Goal: Information Seeking & Learning: Learn about a topic

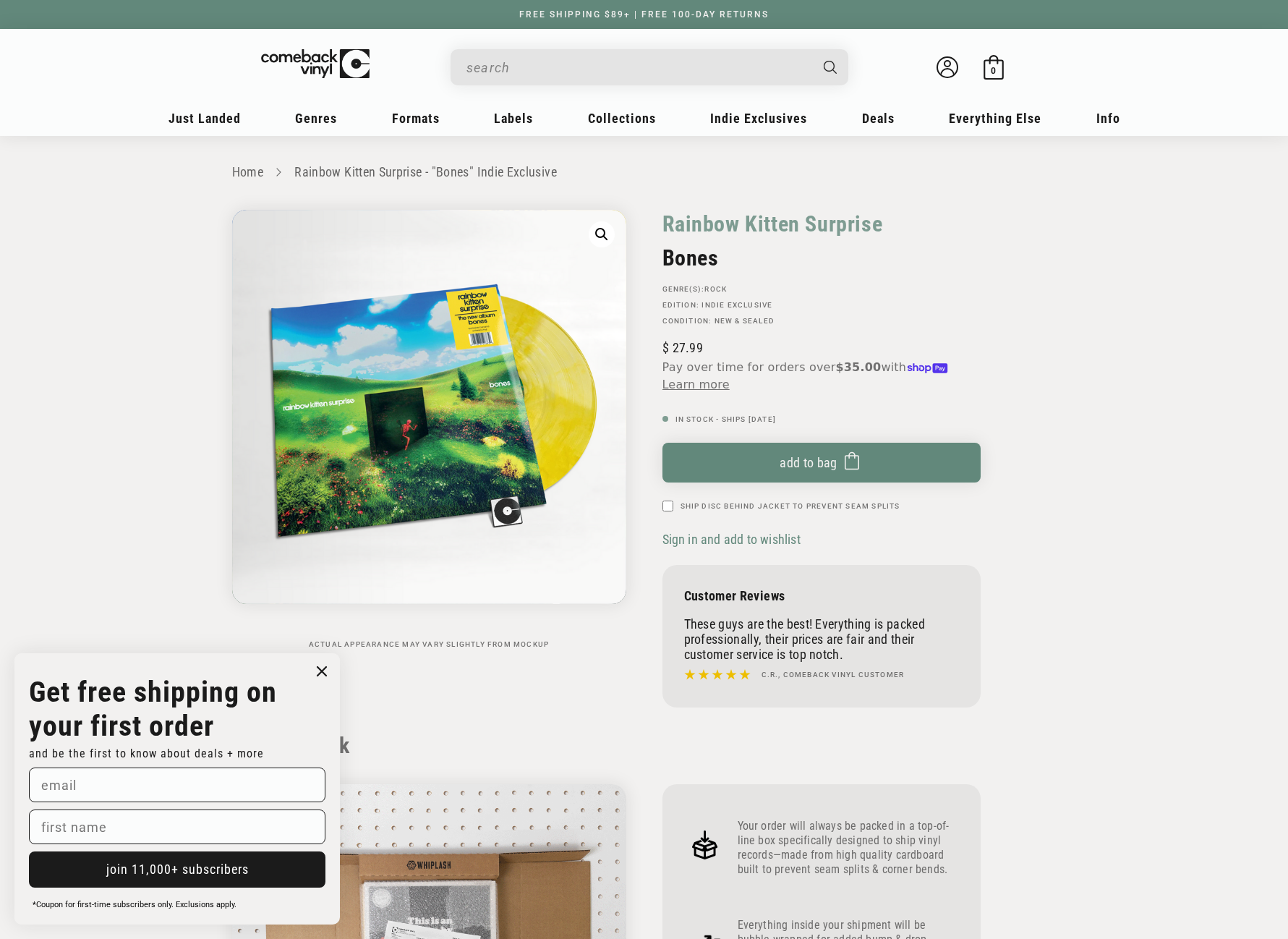
scroll to position [1375, 0]
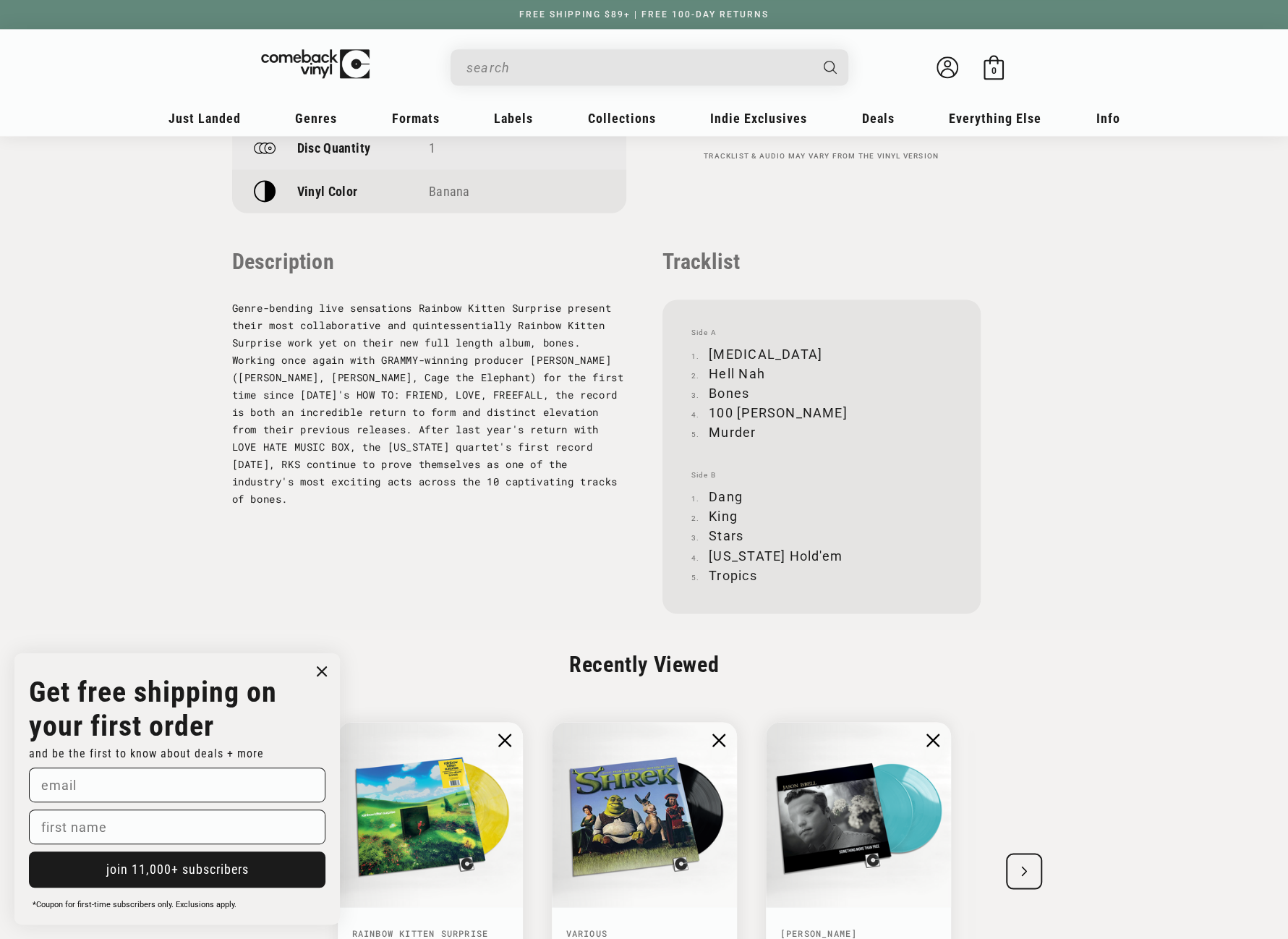
click at [580, 64] on input "When autocomplete results are available use up and down arrows to review and en…" at bounding box center [637, 67] width 342 height 30
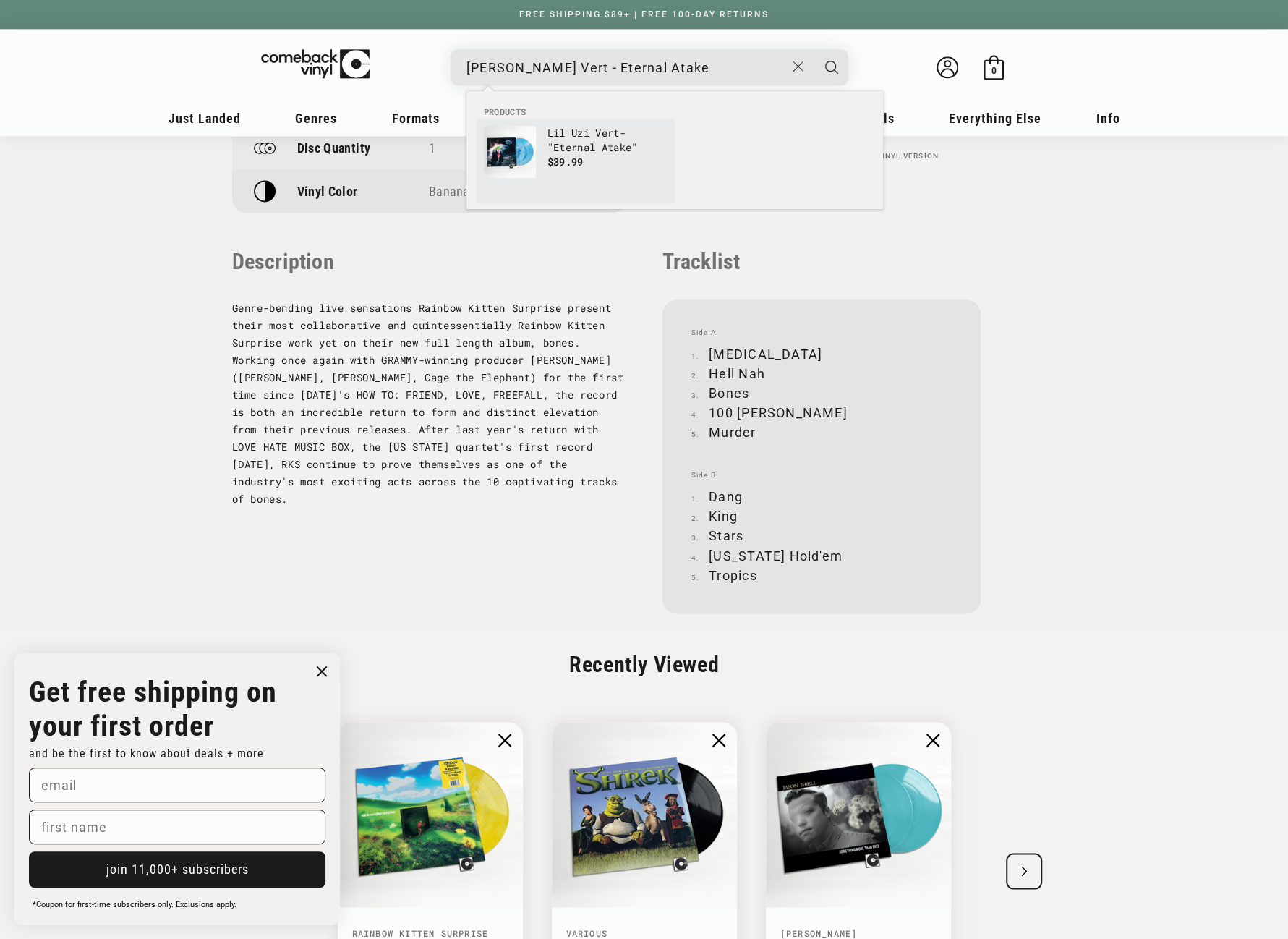
type input "[PERSON_NAME] Vert - Eternal Atake"
click at [588, 141] on b "Eternal" at bounding box center [574, 147] width 42 height 14
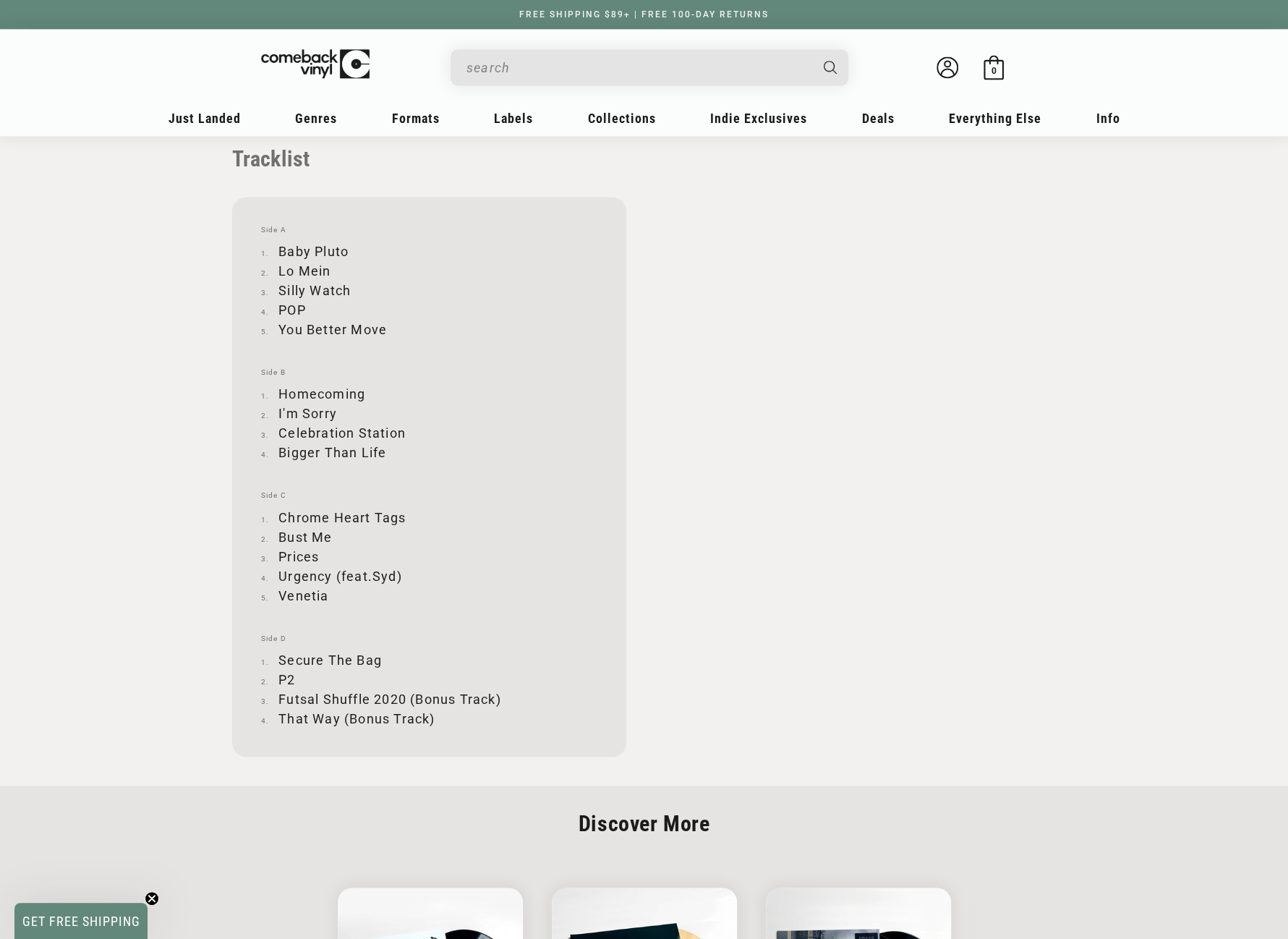
scroll to position [1447, 0]
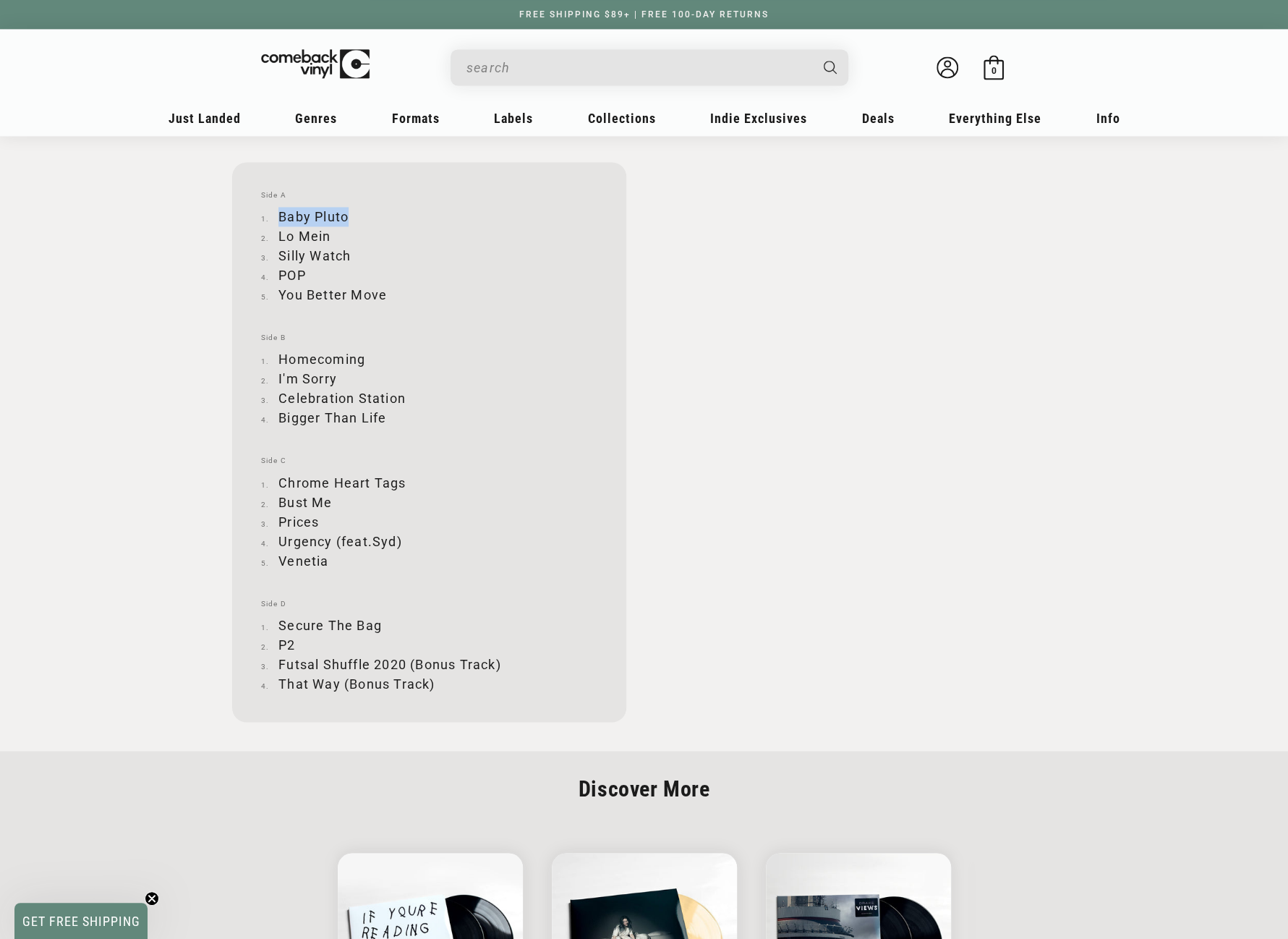
drag, startPoint x: 279, startPoint y: 214, endPoint x: 350, endPoint y: 214, distance: 71.0
click at [350, 214] on li "Baby Pluto" at bounding box center [430, 216] width 337 height 20
copy li "Baby Pluto"
drag, startPoint x: 280, startPoint y: 237, endPoint x: 335, endPoint y: 230, distance: 55.4
click at [335, 230] on li "Lo Mein" at bounding box center [430, 236] width 337 height 20
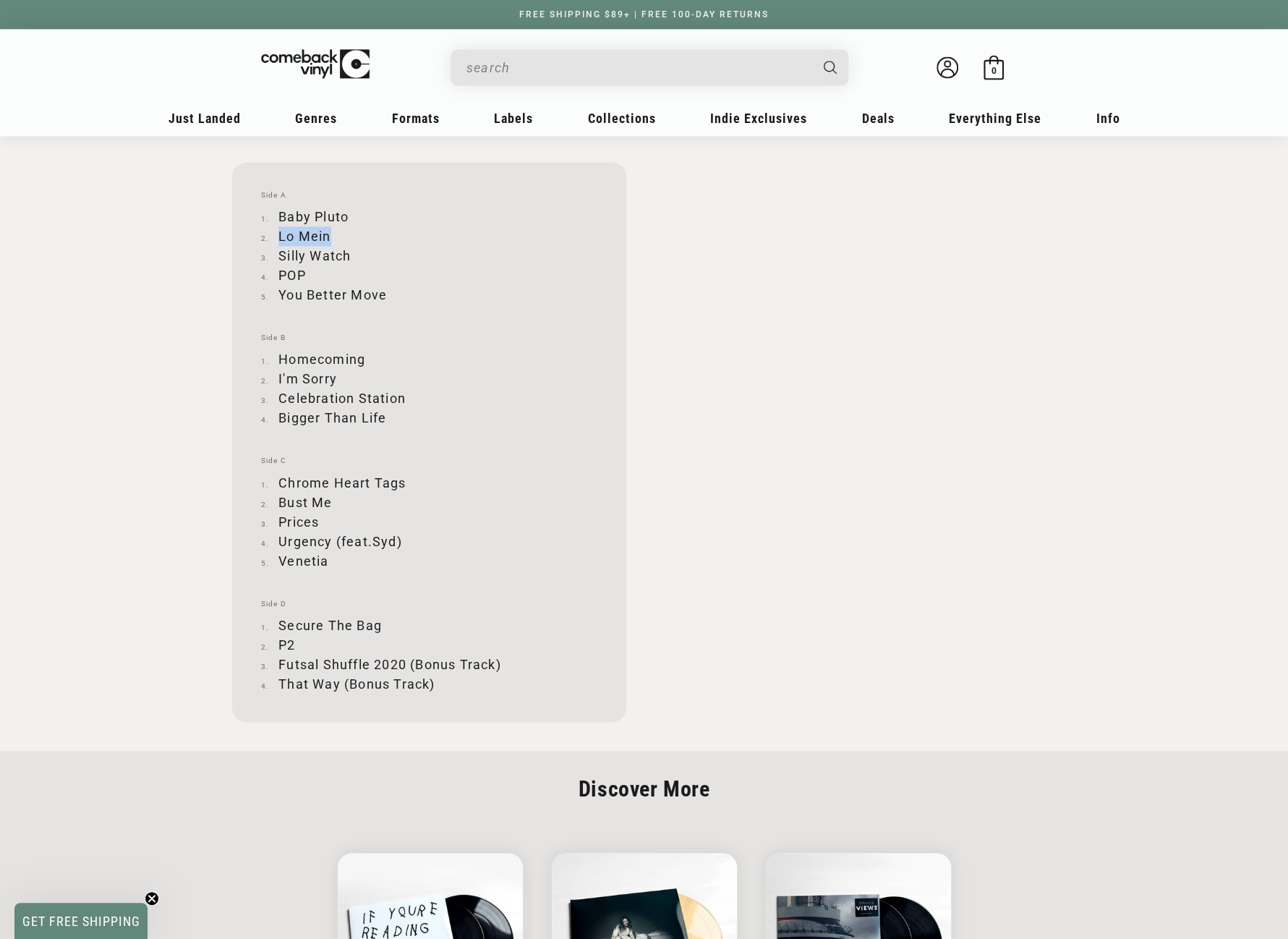
copy li "Lo Mein"
drag, startPoint x: 280, startPoint y: 252, endPoint x: 352, endPoint y: 255, distance: 72.1
click at [352, 255] on li "Silly Watch" at bounding box center [430, 255] width 337 height 20
copy li "Silly Watch"
drag, startPoint x: 278, startPoint y: 272, endPoint x: 303, endPoint y: 274, distance: 25.1
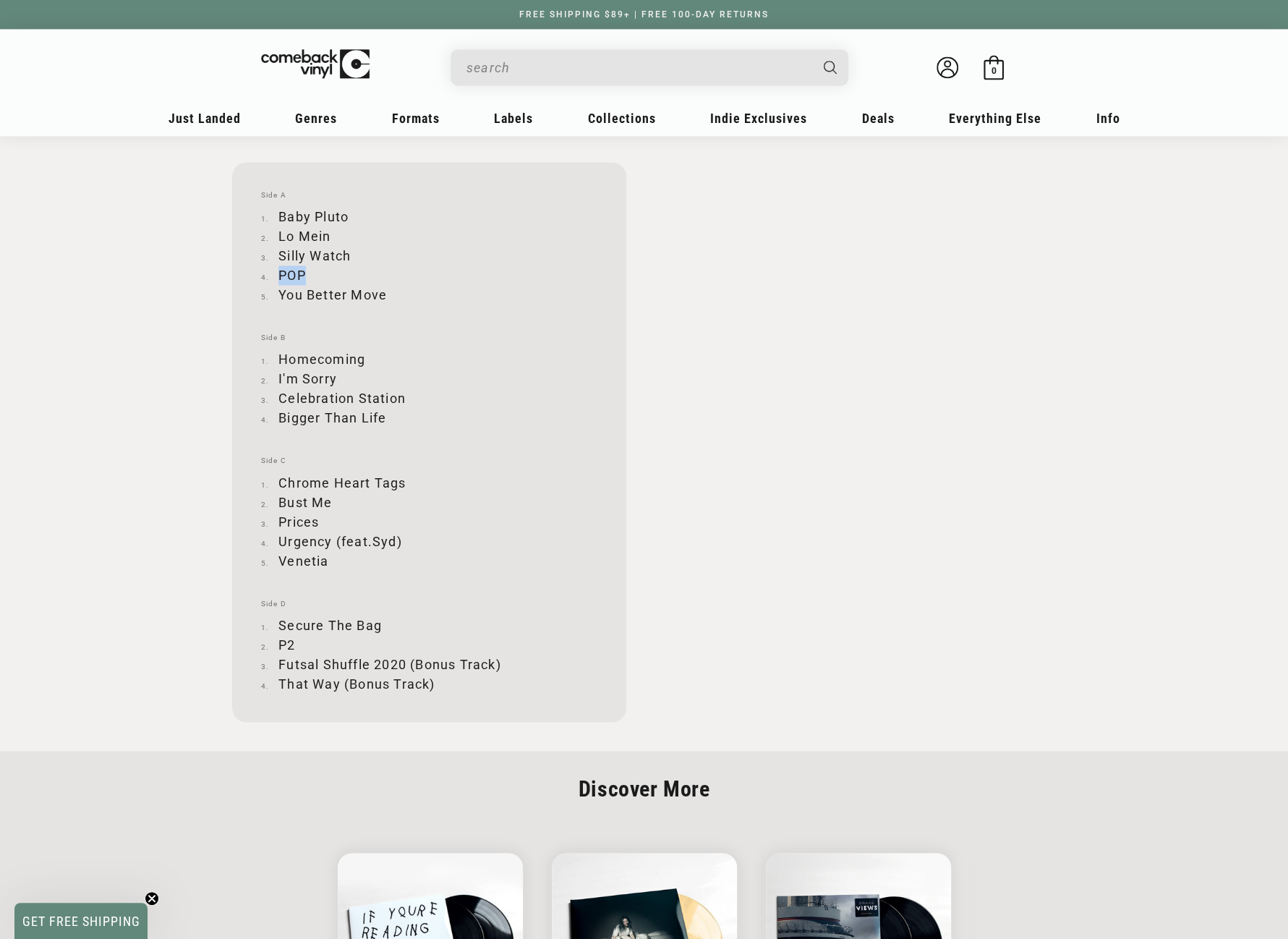
click at [303, 274] on li "POP" at bounding box center [430, 275] width 337 height 20
copy li "POP"
drag, startPoint x: 281, startPoint y: 292, endPoint x: 389, endPoint y: 291, distance: 108.0
click at [389, 291] on li "You Better Move" at bounding box center [430, 295] width 337 height 20
copy li "You Better Move"
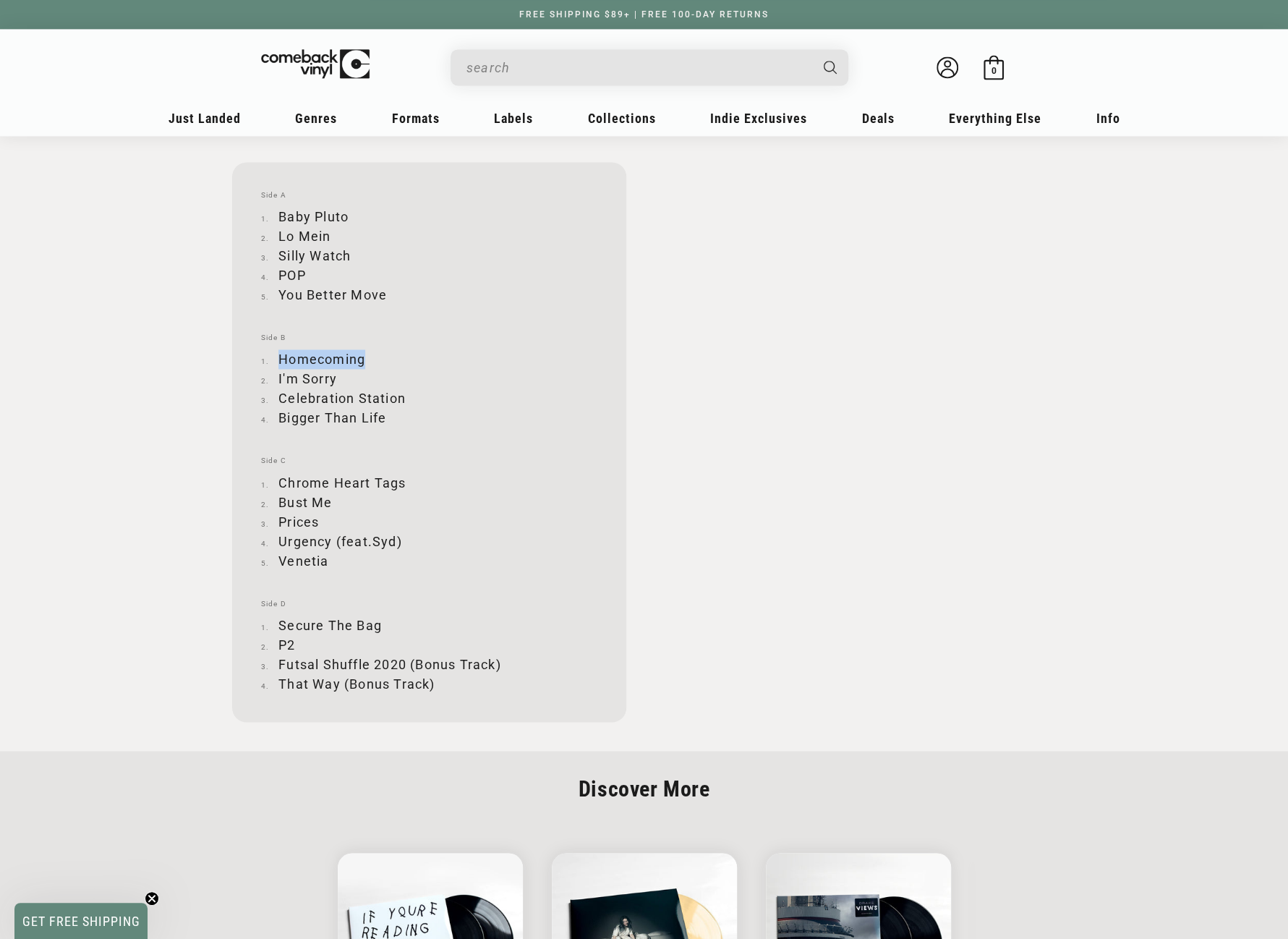
drag, startPoint x: 281, startPoint y: 357, endPoint x: 361, endPoint y: 355, distance: 80.0
click at [361, 355] on li "Homecoming" at bounding box center [430, 359] width 337 height 20
copy li "Homecoming"
drag, startPoint x: 279, startPoint y: 379, endPoint x: 335, endPoint y: 379, distance: 56.0
click at [335, 379] on li "I'm Sorry" at bounding box center [430, 379] width 337 height 20
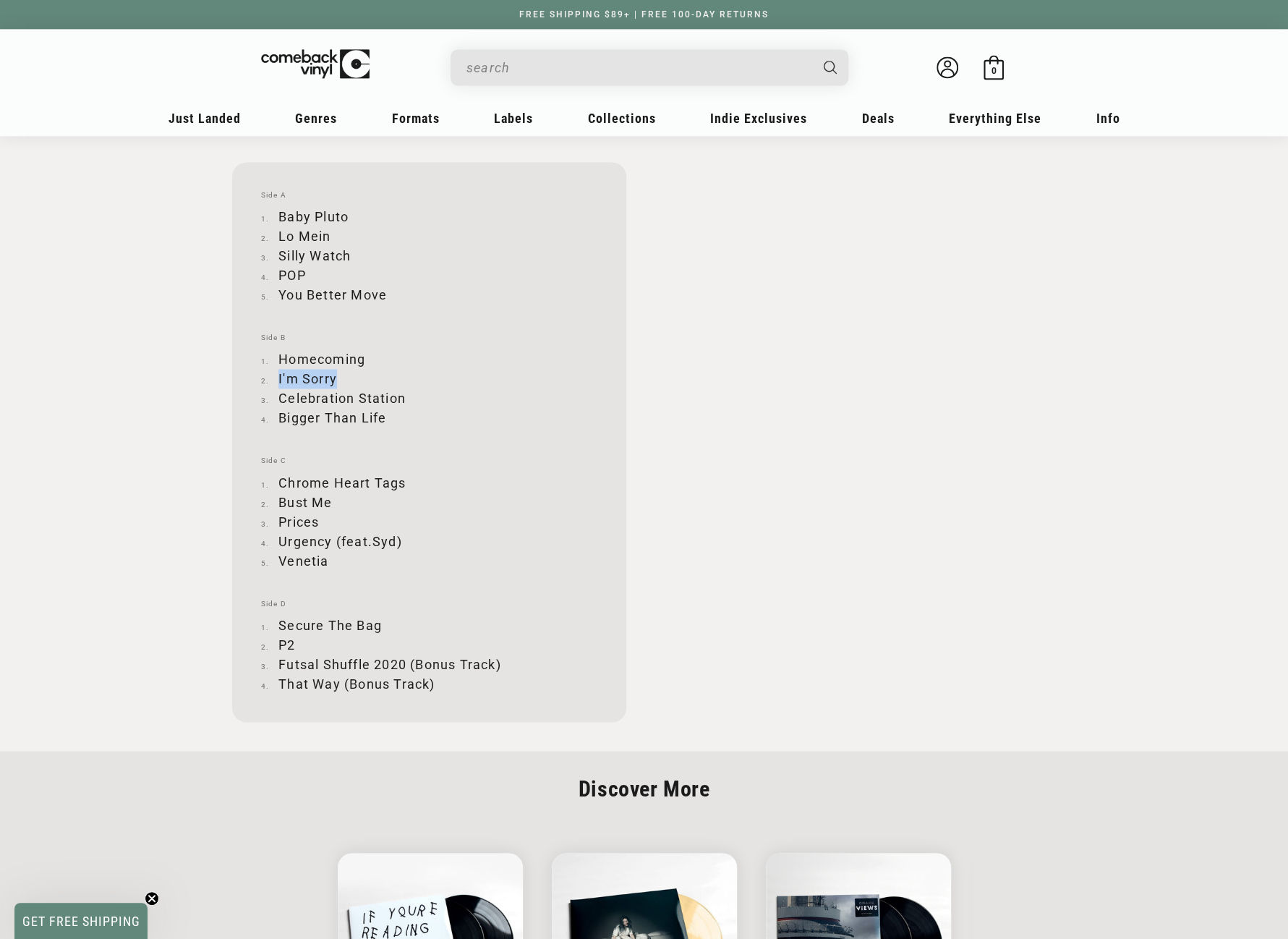
copy li "I'm Sorry"
drag, startPoint x: 279, startPoint y: 399, endPoint x: 402, endPoint y: 397, distance: 123.0
click at [402, 397] on li "Celebration Station" at bounding box center [430, 398] width 337 height 20
copy li "Celebration Station"
drag, startPoint x: 280, startPoint y: 417, endPoint x: 388, endPoint y: 415, distance: 108.0
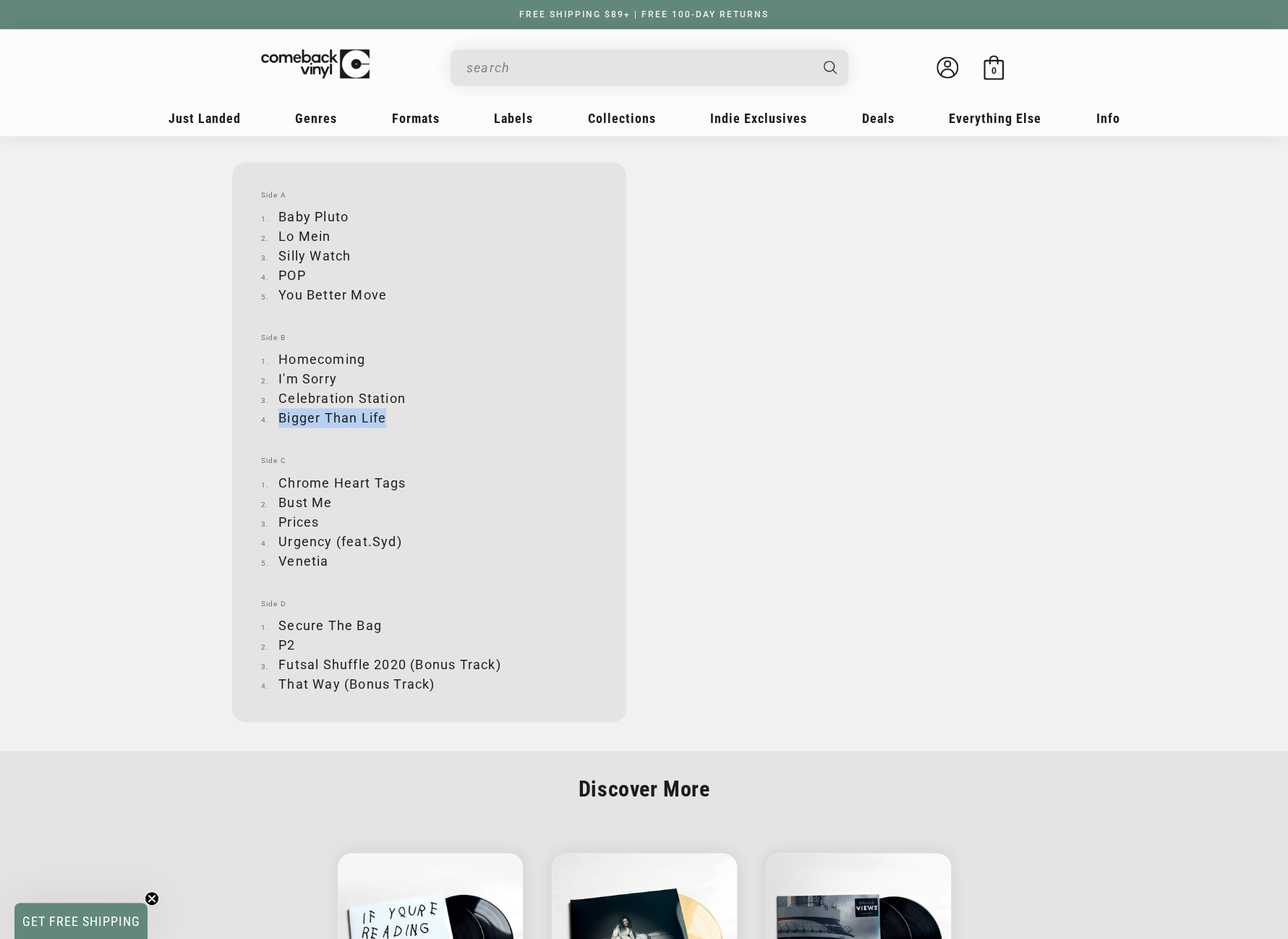
click at [388, 415] on li "Bigger Than Life" at bounding box center [430, 418] width 337 height 20
copy li "Bigger Than Life"
drag, startPoint x: 279, startPoint y: 481, endPoint x: 402, endPoint y: 480, distance: 123.0
click at [402, 480] on li "Chrome Heart Tags" at bounding box center [430, 482] width 337 height 20
copy li "Chrome Heart Tags"
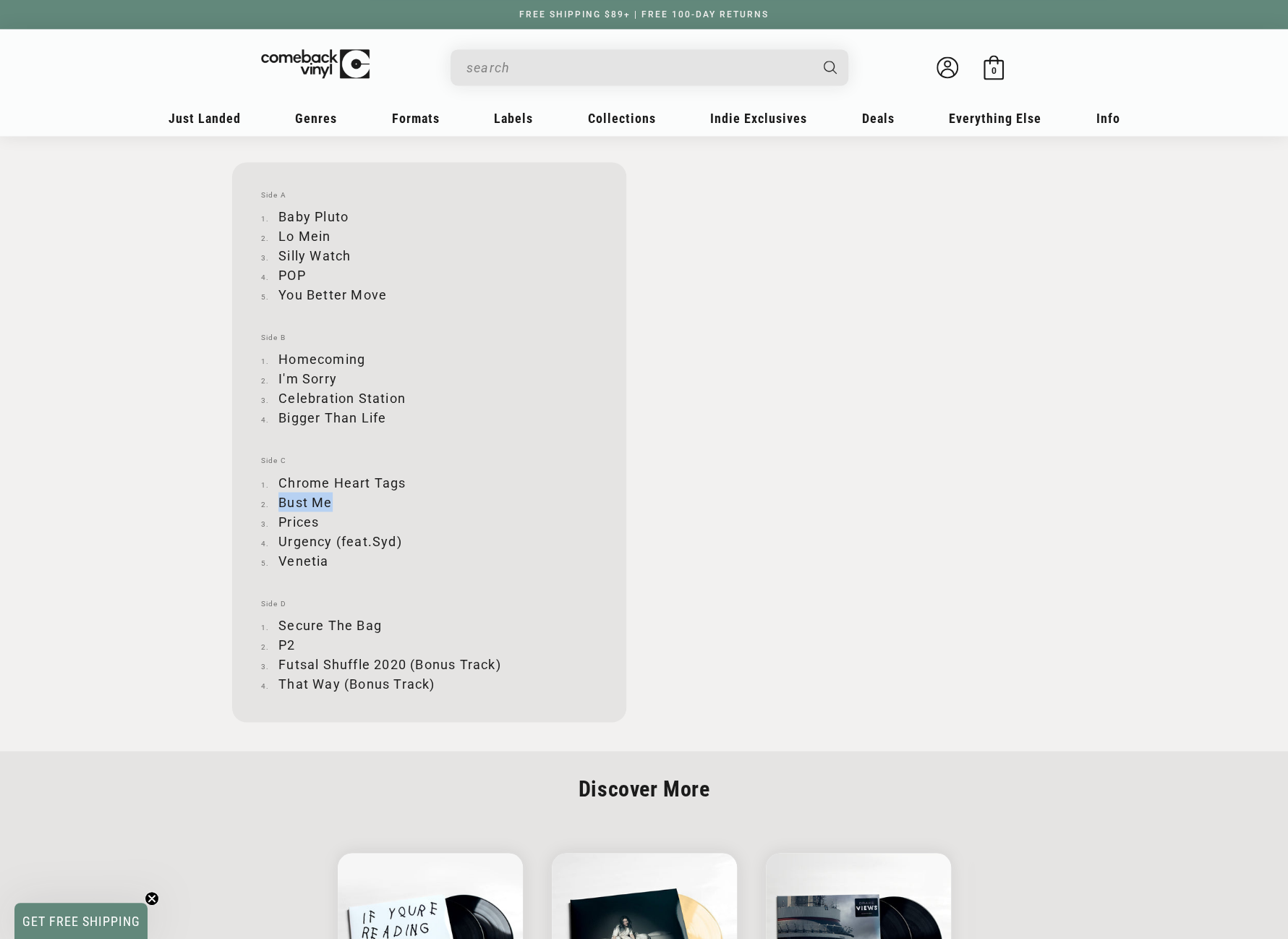
drag, startPoint x: 279, startPoint y: 501, endPoint x: 329, endPoint y: 496, distance: 50.2
click at [329, 496] on li "Bust Me" at bounding box center [430, 502] width 337 height 20
drag, startPoint x: 280, startPoint y: 520, endPoint x: 317, endPoint y: 520, distance: 37.0
click at [317, 520] on li "Prices" at bounding box center [430, 521] width 337 height 20
drag, startPoint x: 279, startPoint y: 538, endPoint x: 404, endPoint y: 542, distance: 125.1
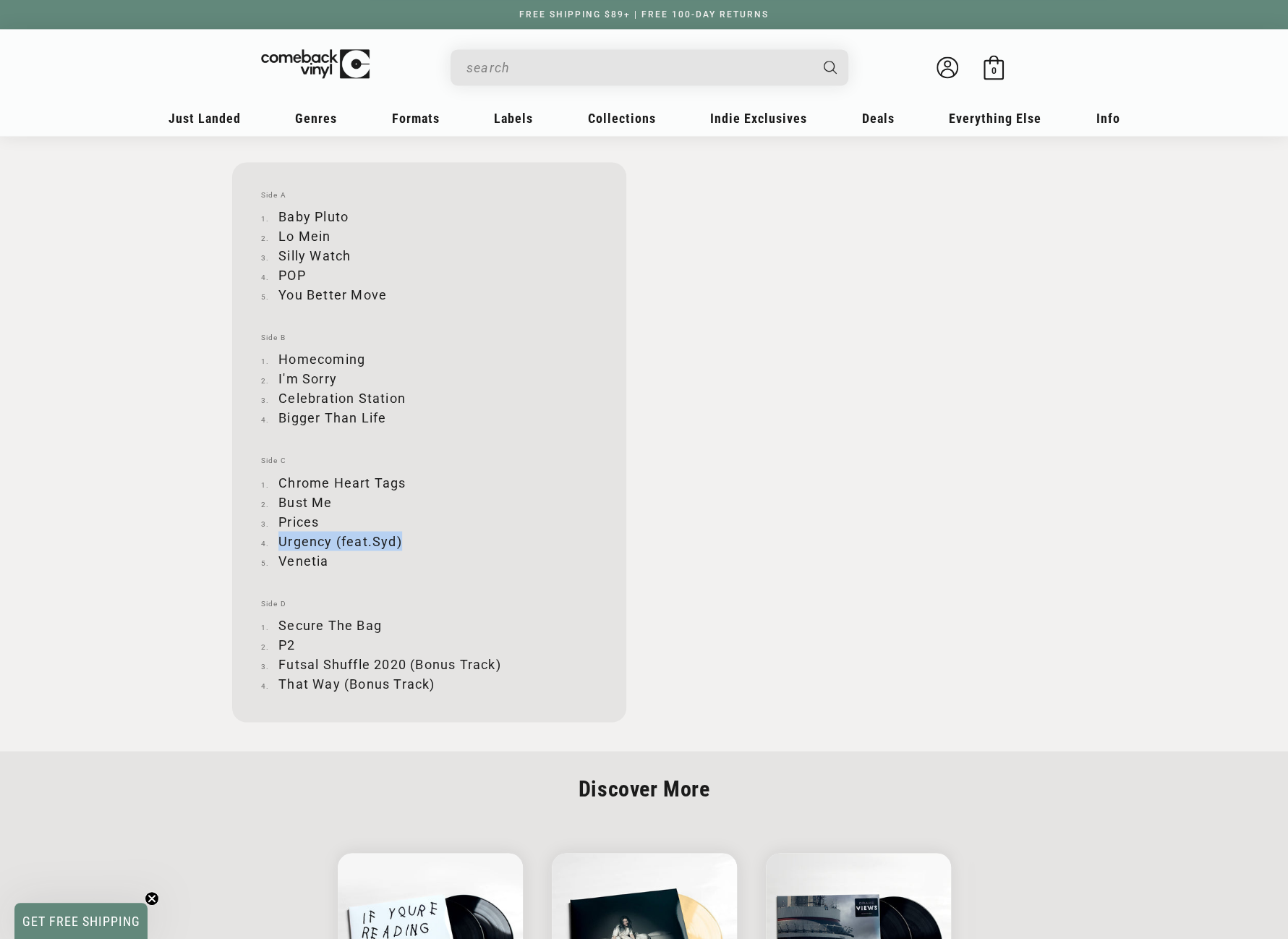
click at [404, 542] on li "Urgency (feat.Syd)" at bounding box center [430, 541] width 337 height 20
drag, startPoint x: 279, startPoint y: 559, endPoint x: 334, endPoint y: 559, distance: 55.0
click at [334, 559] on li "Venetia" at bounding box center [430, 560] width 337 height 20
drag, startPoint x: 281, startPoint y: 622, endPoint x: 378, endPoint y: 620, distance: 97.0
click at [378, 620] on li "Secure The Bag" at bounding box center [430, 625] width 337 height 20
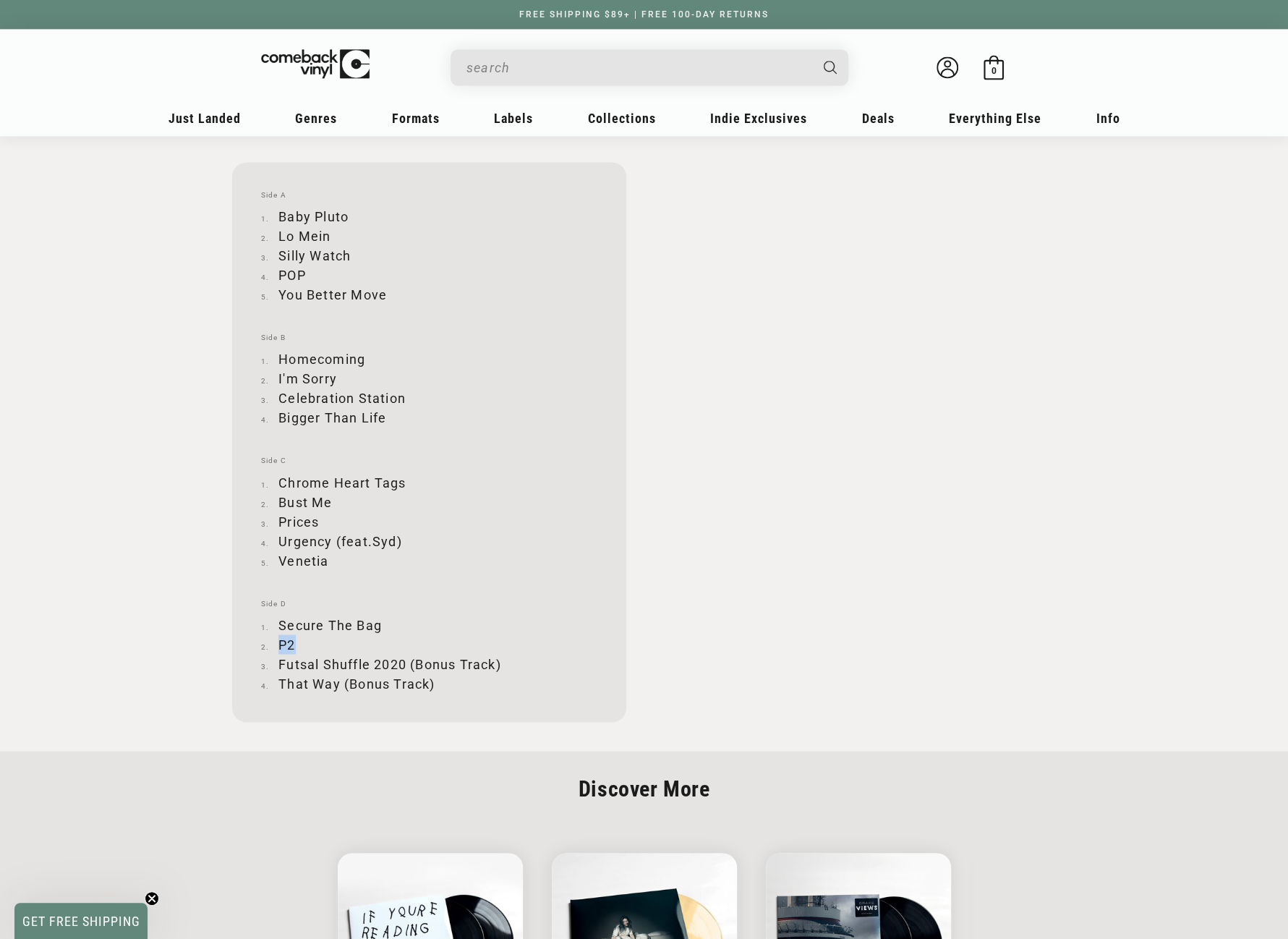
drag, startPoint x: 281, startPoint y: 644, endPoint x: 293, endPoint y: 641, distance: 12.4
click at [293, 641] on li "P2" at bounding box center [430, 644] width 337 height 20
drag, startPoint x: 279, startPoint y: 661, endPoint x: 501, endPoint y: 660, distance: 222.0
click at [501, 660] on li "Futsal Shuffle 2020 (Bonus Track)" at bounding box center [430, 664] width 337 height 20
drag, startPoint x: 279, startPoint y: 683, endPoint x: 437, endPoint y: 685, distance: 158.0
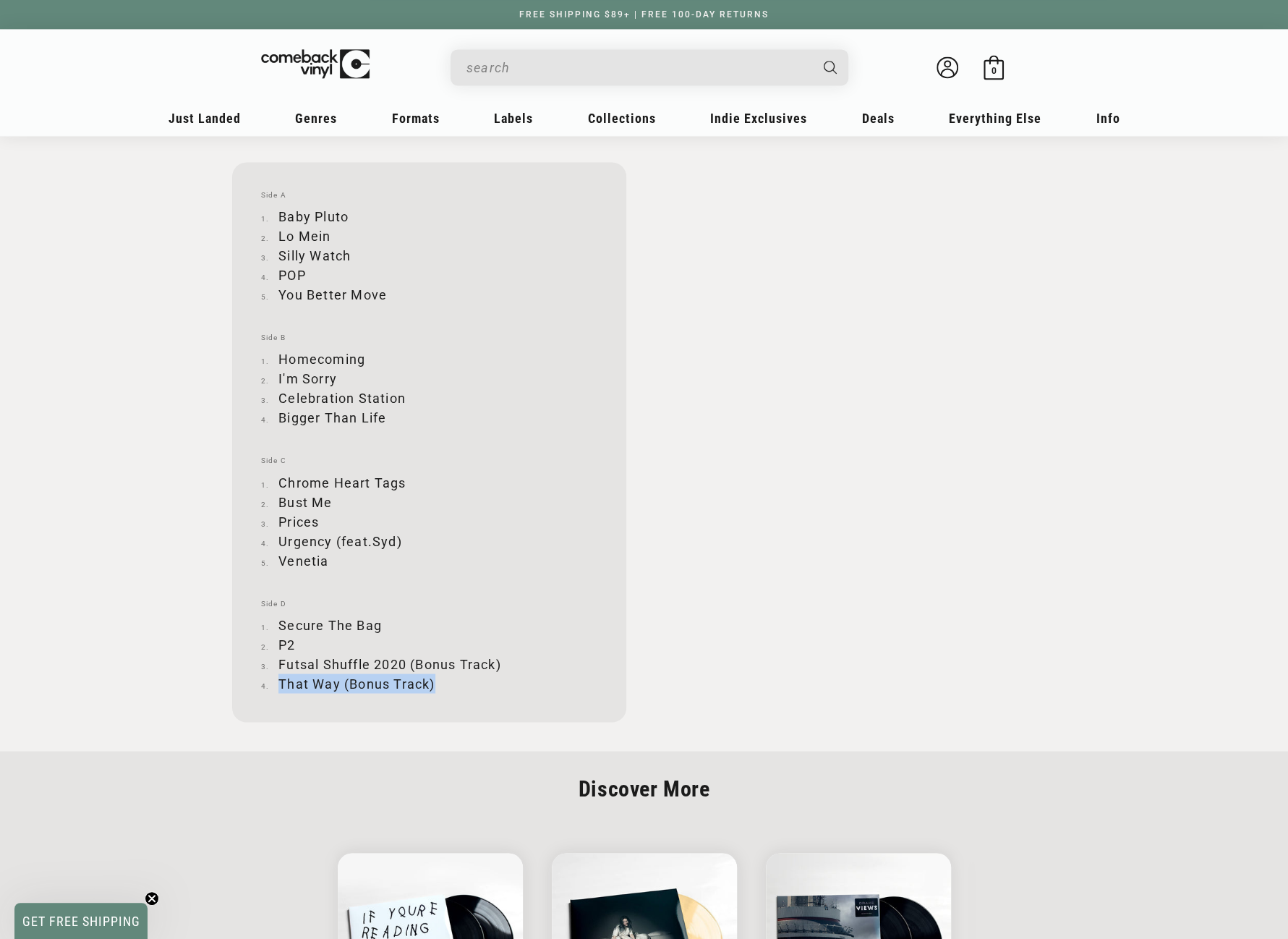
click at [437, 685] on li "That Way (Bonus Track)" at bounding box center [430, 683] width 337 height 20
